Goal: Information Seeking & Learning: Understand process/instructions

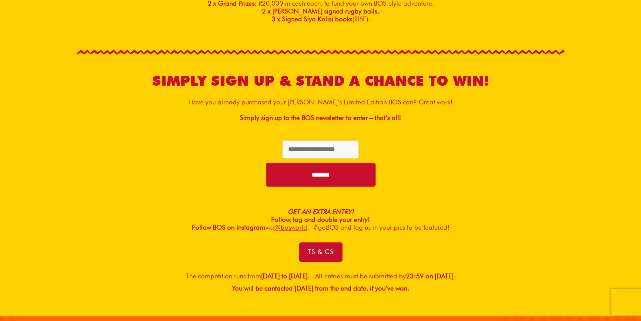
scroll to position [341, 0]
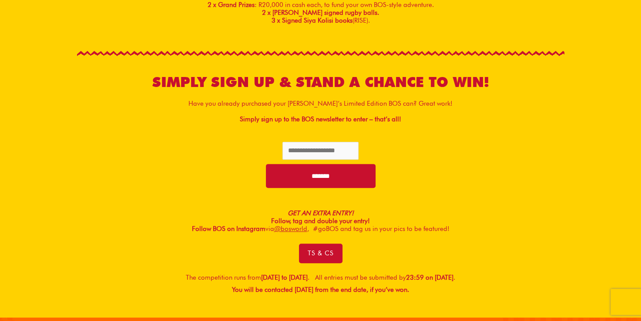
click at [266, 291] on strong "You will be contacted [DATE] from the end date, if you’ve won." at bounding box center [320, 290] width 177 height 8
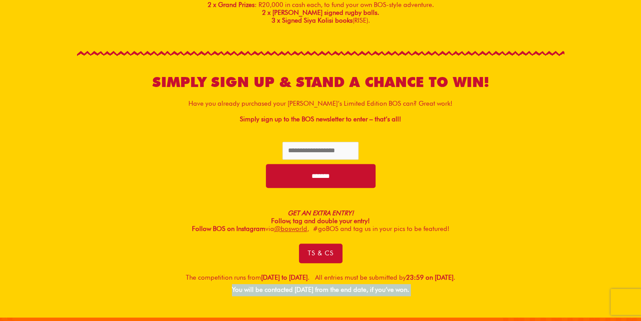
click at [266, 291] on strong "You will be contacted [DATE] from the end date, if you’ve won." at bounding box center [320, 290] width 177 height 8
drag, startPoint x: 266, startPoint y: 291, endPoint x: 340, endPoint y: 290, distance: 74.0
click at [340, 290] on strong "You will be contacted [DATE] from the end date, if you’ve won." at bounding box center [320, 290] width 177 height 8
click at [387, 287] on strong "You will be contacted [DATE] from the end date, if you’ve won." at bounding box center [320, 290] width 177 height 8
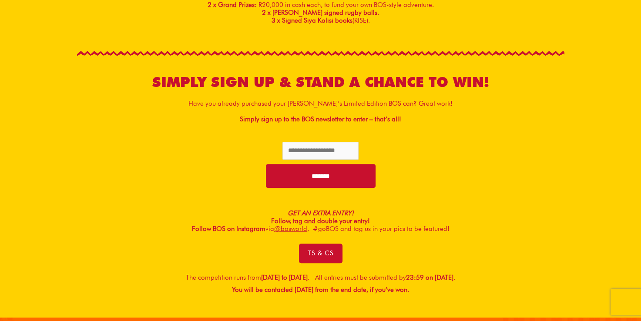
click at [402, 288] on strong "You will be contacted [DATE] from the end date, if you’ve won." at bounding box center [320, 290] width 177 height 8
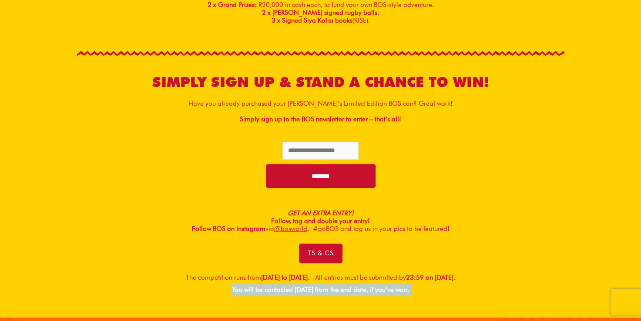
click at [402, 288] on strong "You will be contacted [DATE] from the end date, if you’ve won." at bounding box center [320, 290] width 177 height 8
drag, startPoint x: 402, startPoint y: 288, endPoint x: 474, endPoint y: 287, distance: 72.7
click at [474, 287] on p "The competition runs from [DATE] to [DATE] . All entries must be submitted by 2…" at bounding box center [320, 284] width 487 height 24
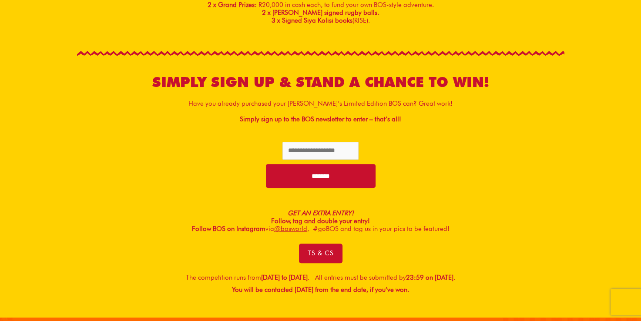
click at [453, 274] on b "23:59 on [DATE]" at bounding box center [429, 278] width 47 height 8
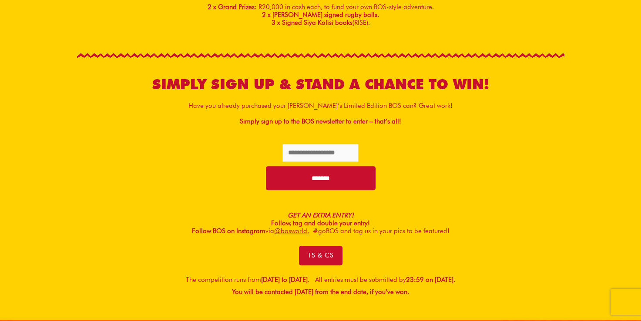
scroll to position [336, 0]
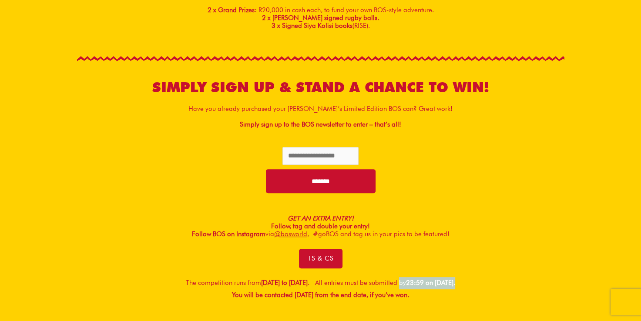
drag, startPoint x: 413, startPoint y: 281, endPoint x: 506, endPoint y: 278, distance: 93.6
click at [506, 278] on p "The competition runs from [DATE] to [DATE] . All entries must be submitted by 2…" at bounding box center [320, 289] width 487 height 24
drag, startPoint x: 506, startPoint y: 278, endPoint x: 468, endPoint y: 190, distance: 96.8
click at [468, 190] on p "*******" at bounding box center [320, 179] width 487 height 28
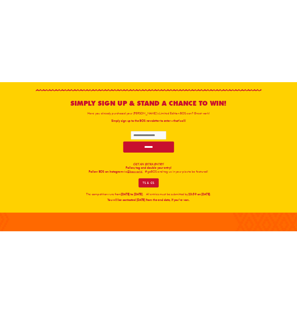
scroll to position [377, 0]
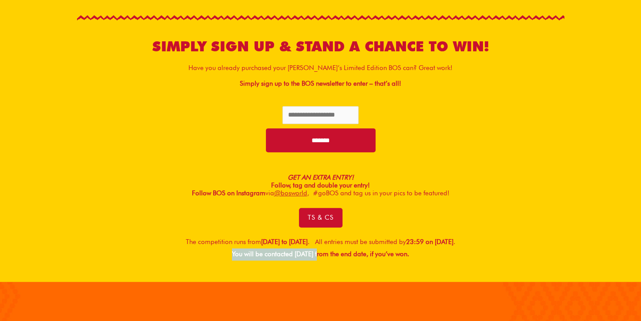
drag, startPoint x: 221, startPoint y: 255, endPoint x: 305, endPoint y: 256, distance: 83.1
click at [305, 256] on strong "You will be contacted [DATE] from the end date, if you’ve won." at bounding box center [320, 254] width 177 height 8
click at [259, 254] on strong "You will be contacted [DATE] from the end date, if you’ve won." at bounding box center [320, 254] width 177 height 8
drag, startPoint x: 221, startPoint y: 253, endPoint x: 323, endPoint y: 255, distance: 101.8
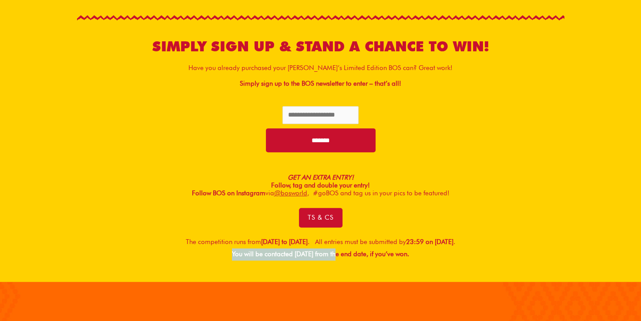
click at [323, 255] on strong "You will be contacted [DATE] from the end date, if you’ve won." at bounding box center [320, 254] width 177 height 8
click at [345, 253] on strong "You will be contacted [DATE] from the end date, if you’ve won." at bounding box center [320, 254] width 177 height 8
click at [240, 255] on strong "You will be contacted [DATE] from the end date, if you’ve won." at bounding box center [320, 254] width 177 height 8
drag, startPoint x: 221, startPoint y: 254, endPoint x: 435, endPoint y: 255, distance: 214.5
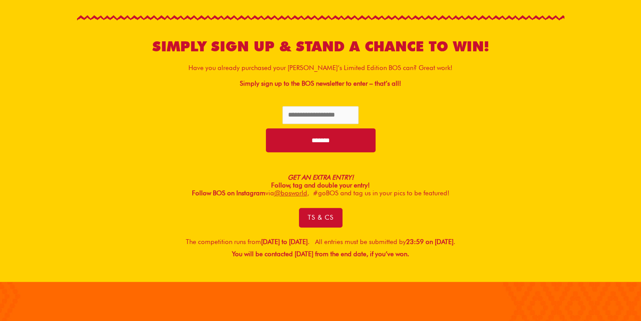
click at [435, 255] on p "The competition runs from [DATE] to [DATE] . All entries must be submitted by 2…" at bounding box center [320, 248] width 487 height 24
drag, startPoint x: 435, startPoint y: 255, endPoint x: 358, endPoint y: 244, distance: 78.6
click at [358, 244] on p "The competition runs from [DATE] to [DATE] . All entries must be submitted by 2…" at bounding box center [320, 248] width 487 height 24
drag, startPoint x: 329, startPoint y: 241, endPoint x: 541, endPoint y: 236, distance: 212.3
click at [541, 236] on p "The competition runs from [DATE] to [DATE] . All entries must be submitted by 2…" at bounding box center [320, 248] width 487 height 24
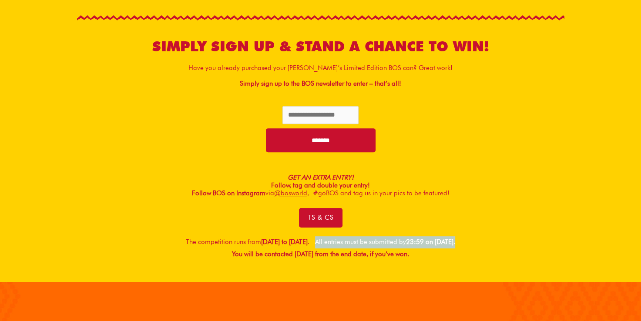
click at [378, 233] on div "SIMPLY SIGN UP & STAND A CHANCE TO WIN! Have you already purchased your [PERSON…" at bounding box center [321, 134] width 496 height 262
click at [347, 243] on p "The competition runs from [DATE] to [DATE] . All entries must be submitted by 2…" at bounding box center [320, 248] width 487 height 24
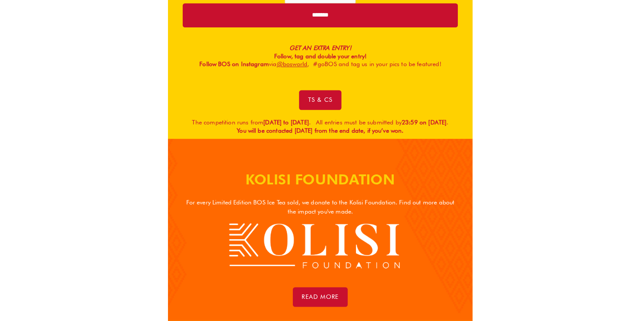
scroll to position [344, 0]
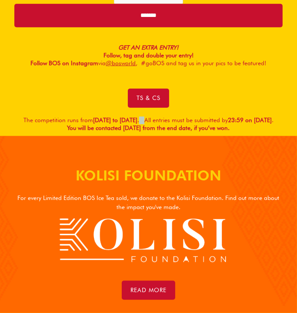
drag, startPoint x: 194, startPoint y: 118, endPoint x: 188, endPoint y: 118, distance: 5.2
click at [188, 118] on p "The competition runs from [DATE] to [DATE] . All entries must be submitted by 2…" at bounding box center [148, 125] width 268 height 16
click at [204, 119] on p "The competition runs from [DATE] to [DATE] . All entries must be submitted by 2…" at bounding box center [148, 125] width 268 height 16
drag, startPoint x: 194, startPoint y: 119, endPoint x: 188, endPoint y: 118, distance: 5.7
click at [188, 118] on p "The competition runs from [DATE] to [DATE] . All entries must be submitted by 2…" at bounding box center [148, 125] width 268 height 16
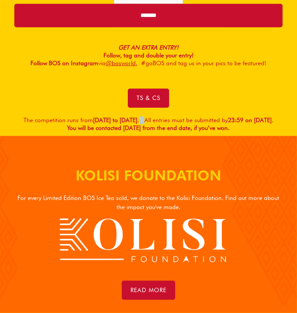
click at [188, 118] on p "The competition runs from [DATE] to [DATE] . All entries must be submitted by 2…" at bounding box center [148, 125] width 268 height 16
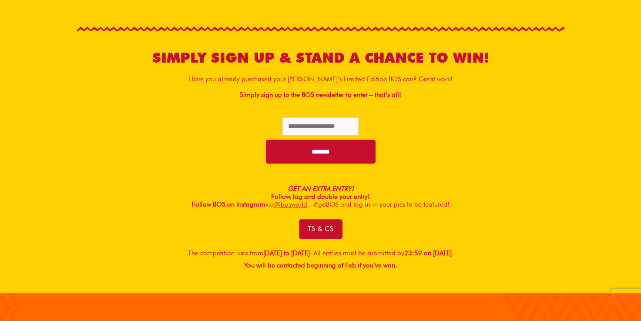
scroll to position [389, 0]
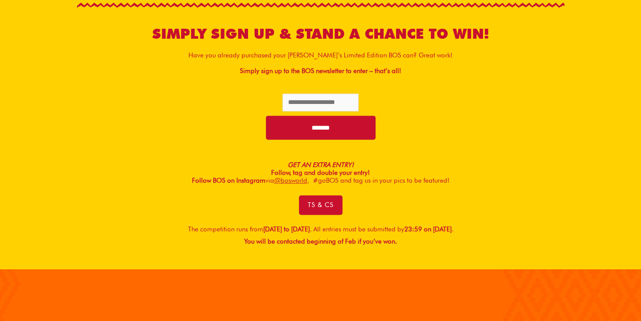
click at [270, 239] on strong "You will be contacted beginning of Feb if you’ve won." at bounding box center [320, 242] width 153 height 8
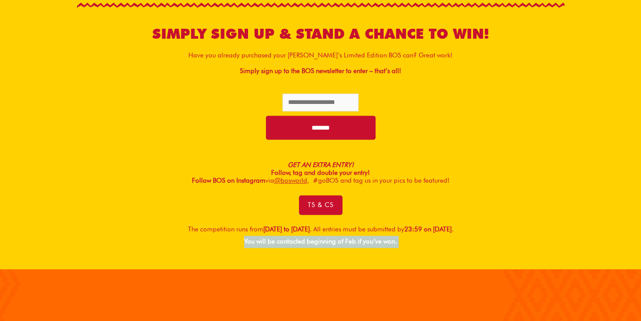
click at [270, 239] on strong "You will be contacted beginning of Feb if you’ve won." at bounding box center [320, 242] width 153 height 8
drag, startPoint x: 270, startPoint y: 239, endPoint x: 352, endPoint y: 239, distance: 82.2
click at [352, 239] on strong "You will be contacted beginning of Feb if you’ve won." at bounding box center [320, 242] width 153 height 8
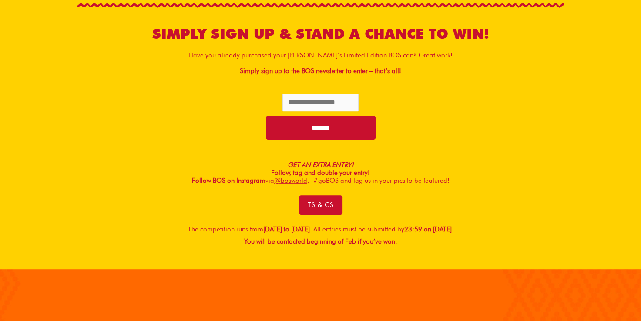
click at [497, 197] on div "Ts & Cs" at bounding box center [320, 205] width 487 height 20
